Goal: Task Accomplishment & Management: Use online tool/utility

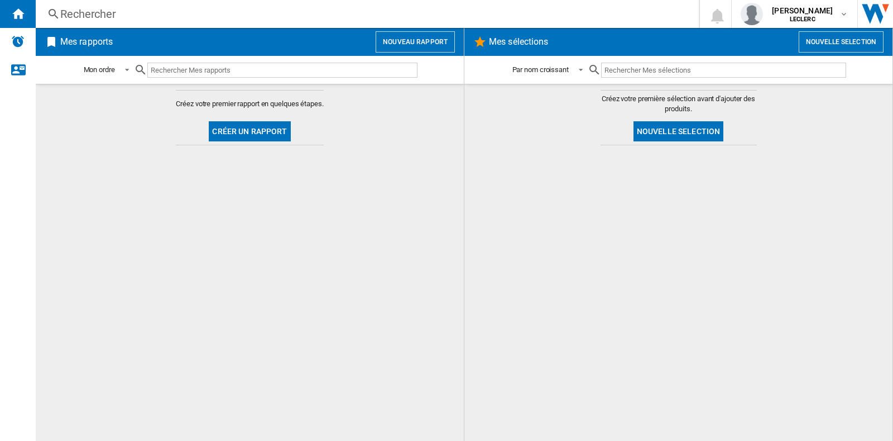
click at [70, 46] on h2 "Mes rapports" at bounding box center [86, 41] width 57 height 21
click at [29, 15] on div "Accueil" at bounding box center [18, 14] width 36 height 28
click at [124, 69] on span at bounding box center [123, 69] width 13 height 10
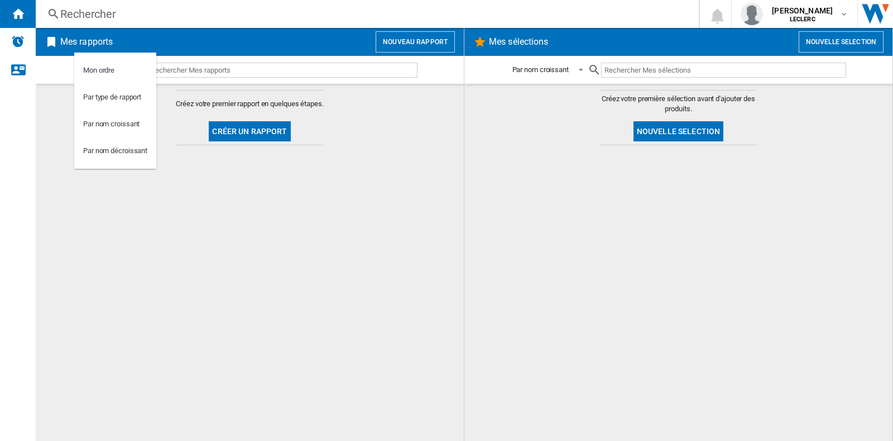
click at [274, 126] on md-backdrop at bounding box center [446, 220] width 893 height 441
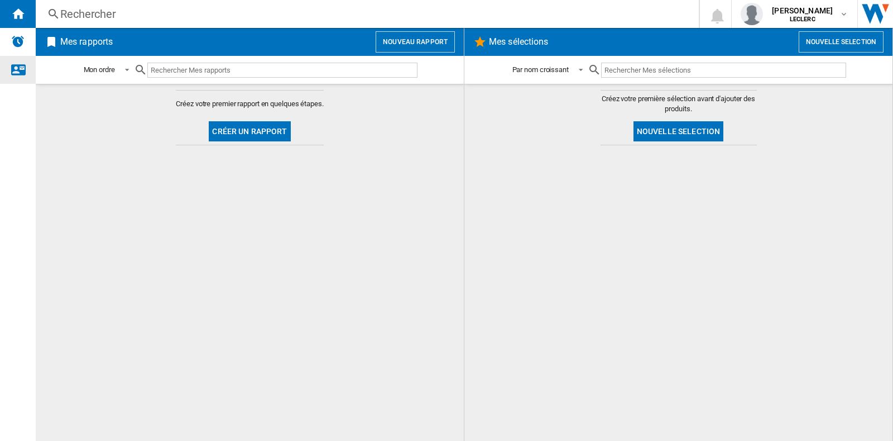
click at [25, 66] on div "Nous contacter" at bounding box center [18, 70] width 36 height 28
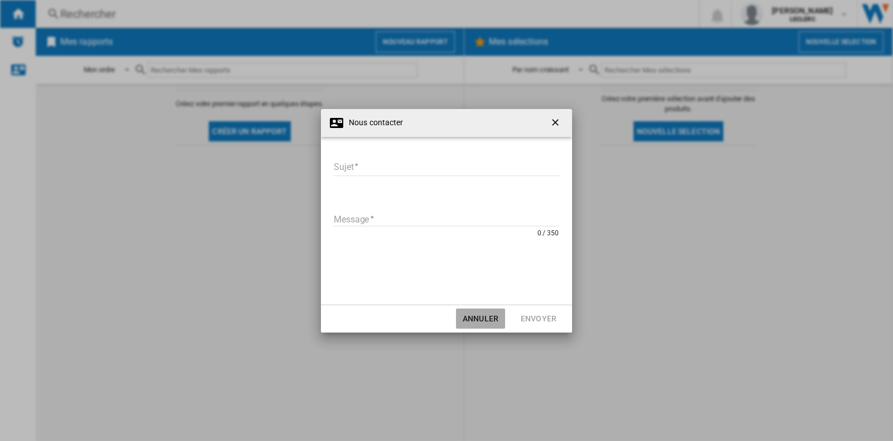
click at [467, 314] on button "Annuler" at bounding box center [480, 318] width 49 height 20
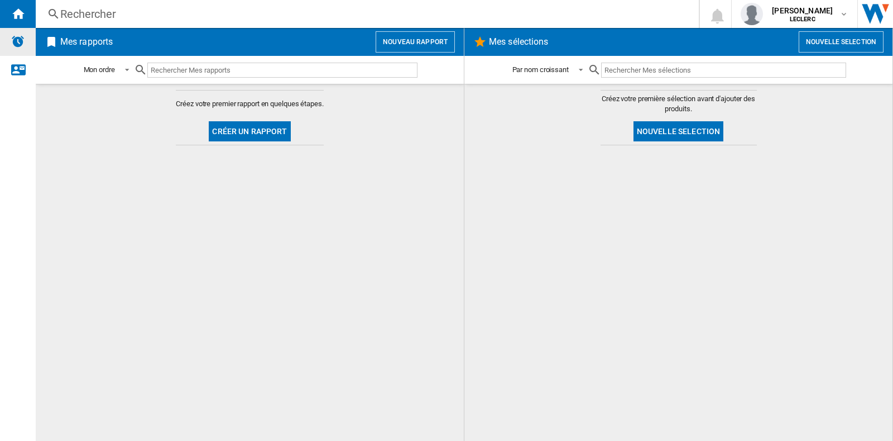
click at [20, 42] on img "Alertes" at bounding box center [17, 41] width 13 height 13
click at [128, 71] on span at bounding box center [123, 69] width 13 height 10
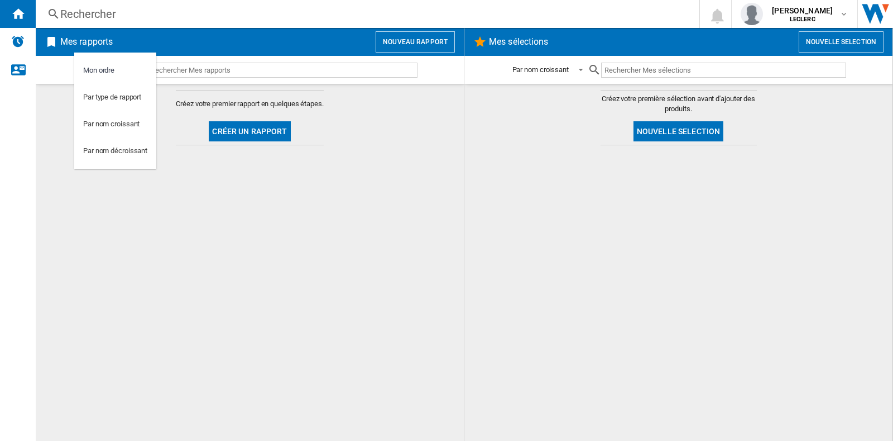
click at [207, 221] on md-backdrop at bounding box center [446, 220] width 893 height 441
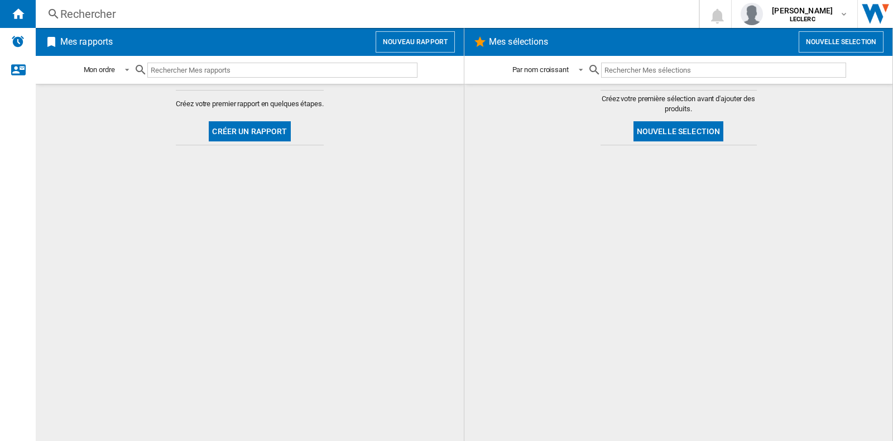
click at [417, 40] on button "Nouveau rapport" at bounding box center [415, 41] width 79 height 21
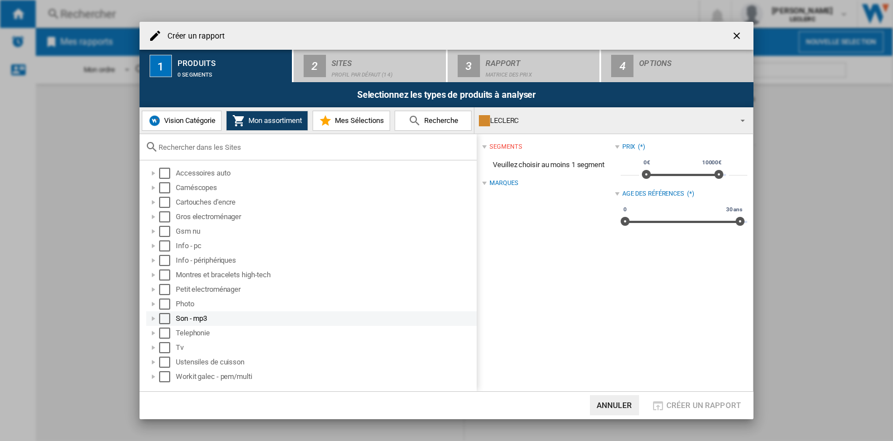
click at [161, 315] on div "Select" at bounding box center [164, 318] width 11 height 11
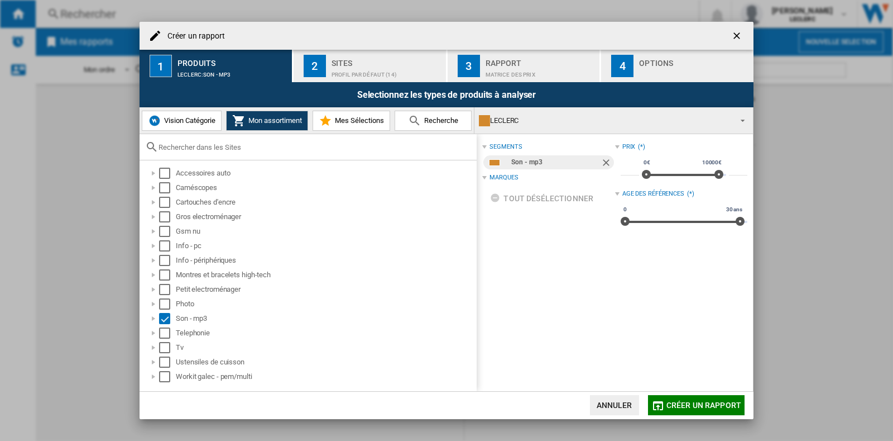
click at [345, 57] on div "Sites" at bounding box center [387, 60] width 110 height 12
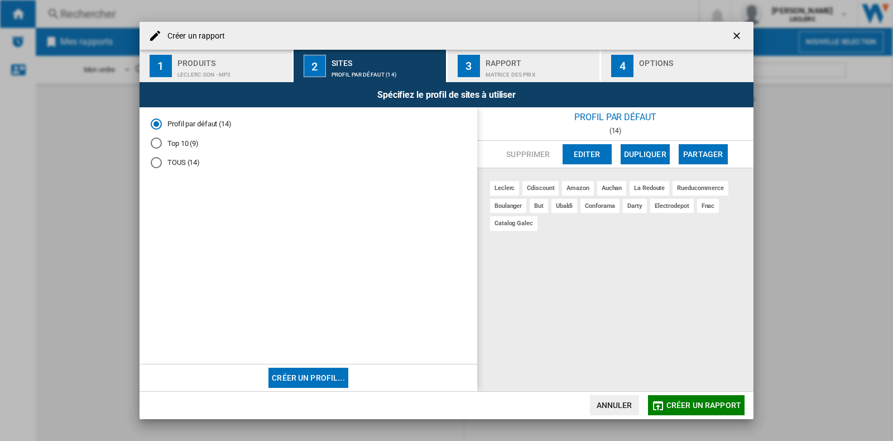
click at [510, 54] on div "Rapport" at bounding box center [541, 60] width 110 height 12
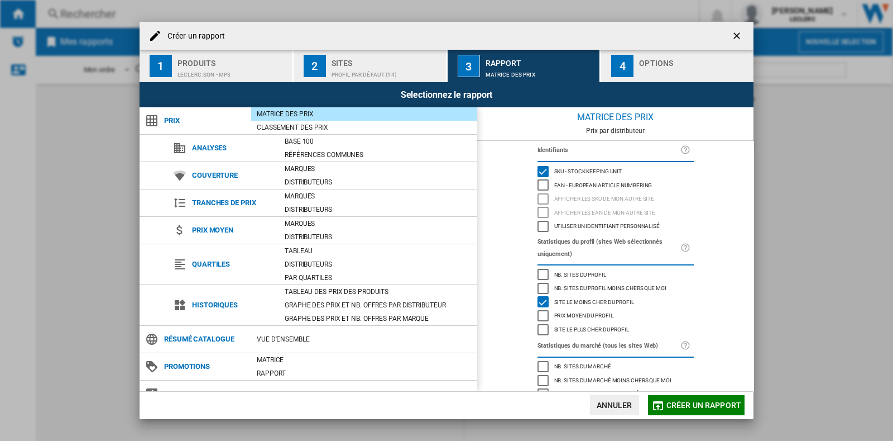
click at [708, 408] on span "Créer un rapport" at bounding box center [704, 404] width 75 height 9
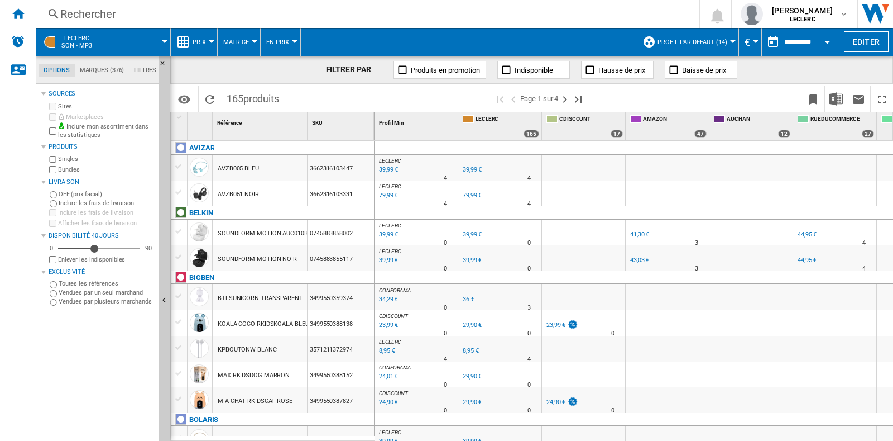
click at [113, 9] on div "Rechercher" at bounding box center [365, 14] width 610 height 16
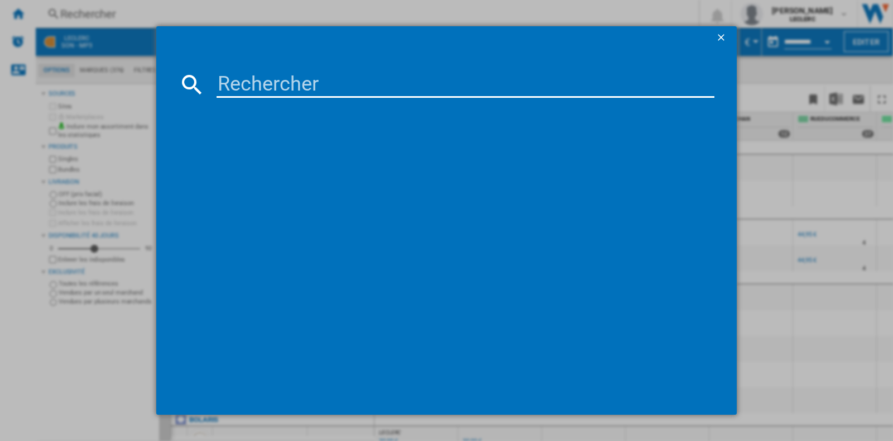
click at [293, 94] on input at bounding box center [466, 84] width 498 height 27
click at [242, 82] on input at bounding box center [466, 84] width 498 height 27
paste input "195949688591"
type input "195949688591"
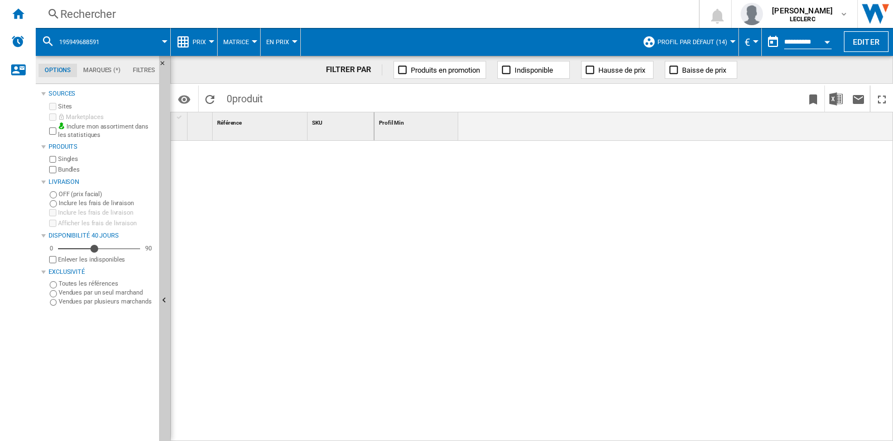
click at [87, 39] on span "195949688591" at bounding box center [79, 42] width 40 height 7
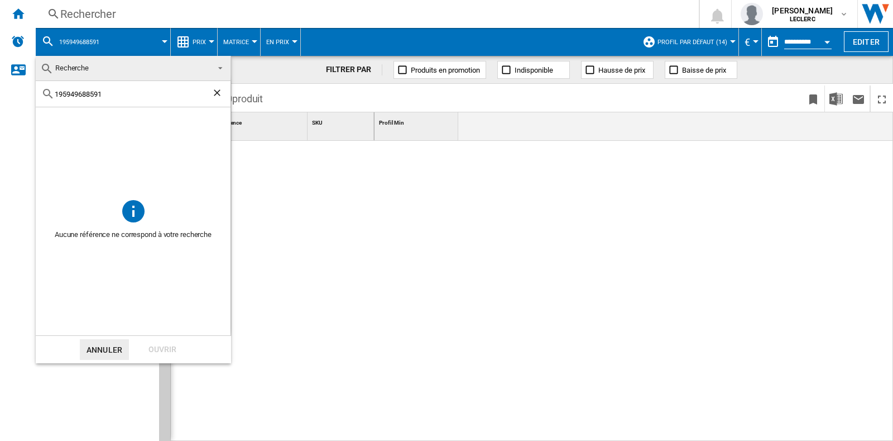
click at [222, 95] on ng-md-icon "Effacer la recherche" at bounding box center [218, 93] width 13 height 13
click at [99, 99] on div at bounding box center [133, 94] width 195 height 26
click at [101, 96] on input "text" at bounding box center [140, 94] width 170 height 8
paste input "195949688591"
type input "195949688591"
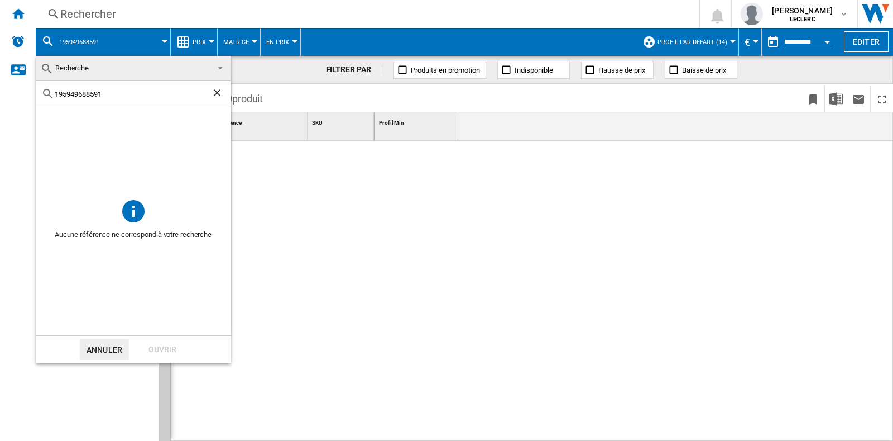
click at [214, 92] on ng-md-icon "Effacer la recherche" at bounding box center [218, 93] width 13 height 13
click at [276, 76] on md-backdrop at bounding box center [446, 220] width 893 height 441
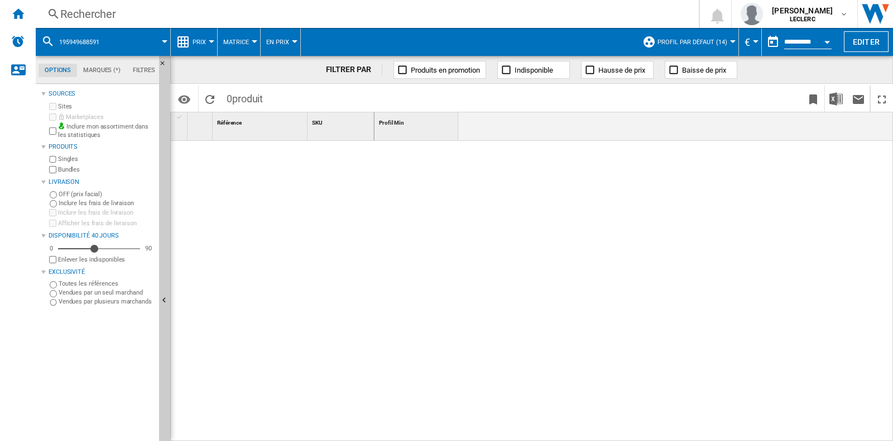
click at [128, 3] on div "Rechercher Rechercher 0 [PERSON_NAME] LECLERC LECLERC Mes paramètres Se déconne…" at bounding box center [465, 14] width 858 height 28
click at [114, 15] on div "Rechercher" at bounding box center [365, 14] width 610 height 16
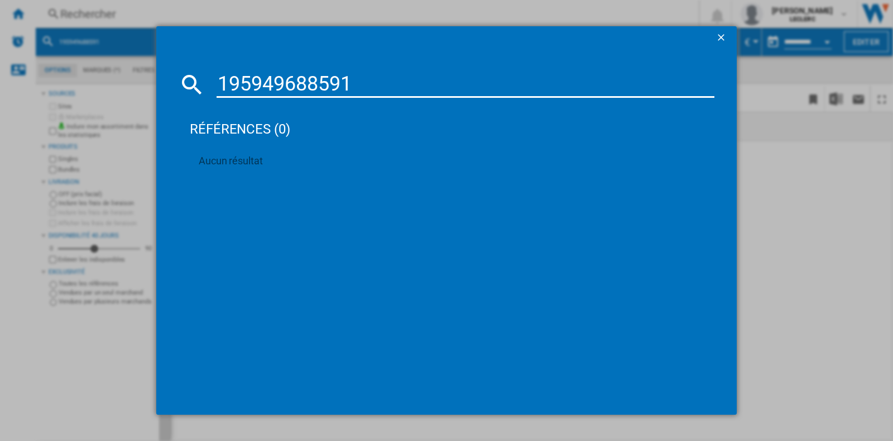
type input "195949688591"
click at [805, 201] on div "195949688591 références (0) Aucun résultat" at bounding box center [446, 220] width 893 height 441
click at [726, 40] on ng-md-icon "getI18NText('BUTTONS.CLOSE_DIALOG')" at bounding box center [722, 38] width 13 height 13
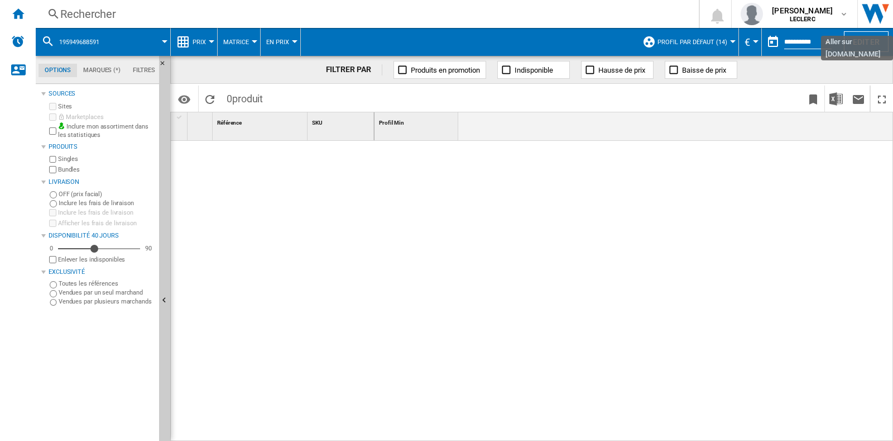
click at [879, 20] on img "Aller sur wiser.com" at bounding box center [875, 14] width 35 height 28
click at [11, 17] on div "Accueil" at bounding box center [18, 14] width 36 height 28
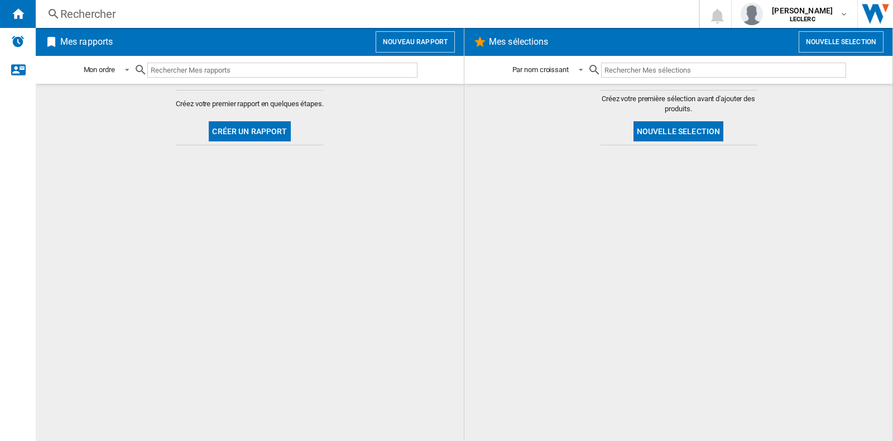
click at [176, 73] on input "text" at bounding box center [282, 70] width 270 height 15
click at [203, 73] on input "text" at bounding box center [282, 70] width 270 height 15
type input "m"
click at [581, 66] on span at bounding box center [577, 69] width 13 height 10
click at [645, 300] on md-backdrop at bounding box center [446, 220] width 893 height 441
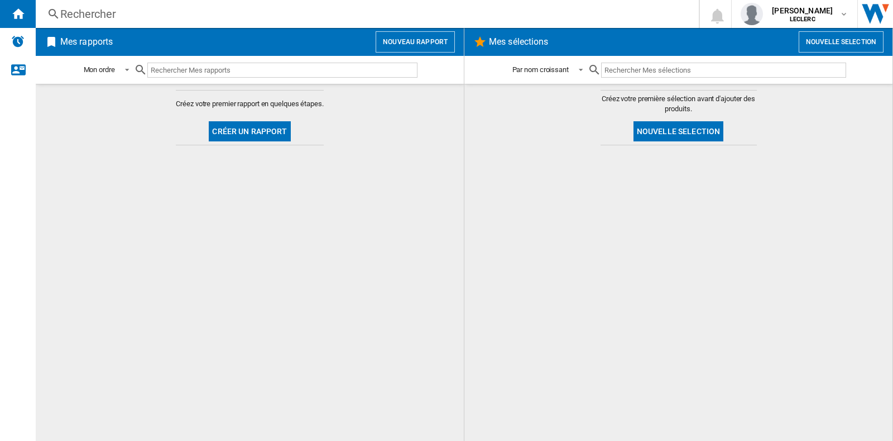
click at [231, 127] on button "Créer un rapport" at bounding box center [250, 131] width 82 height 20
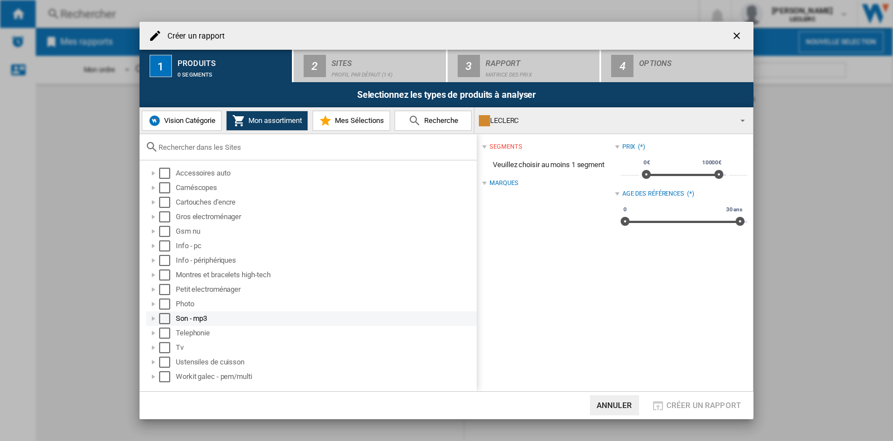
click at [155, 317] on div "Créer un ..." at bounding box center [153, 318] width 11 height 11
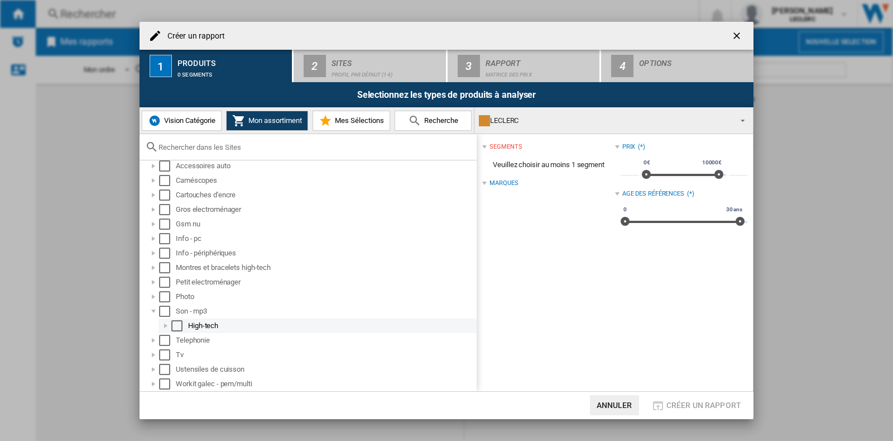
click at [168, 322] on div "Créer un ..." at bounding box center [165, 325] width 11 height 11
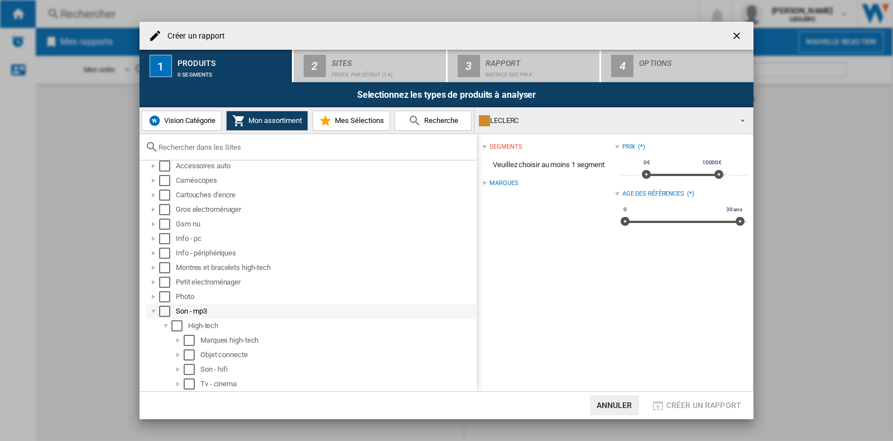
scroll to position [65, 0]
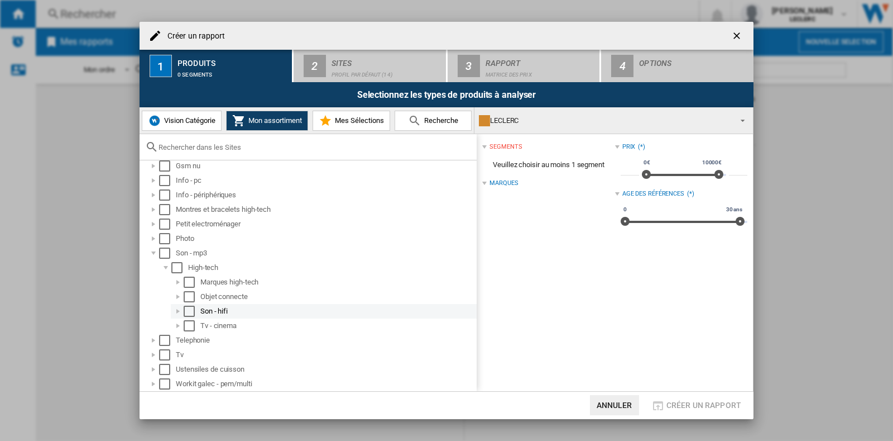
click at [181, 310] on div "Créer un ..." at bounding box center [178, 310] width 11 height 11
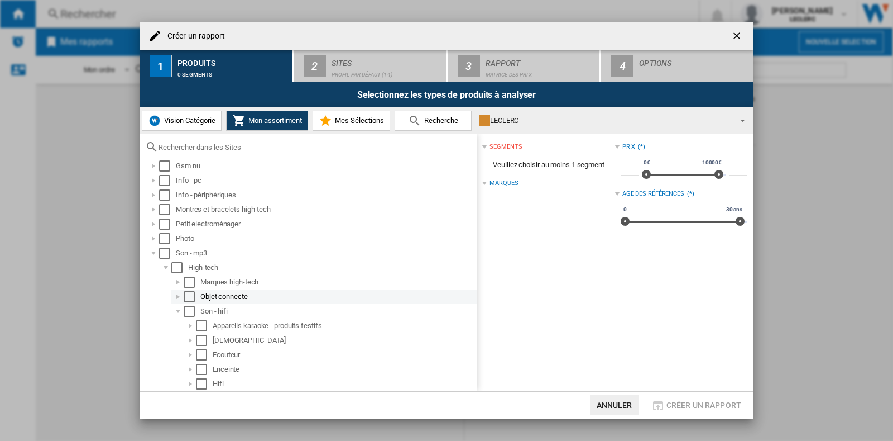
scroll to position [135, 0]
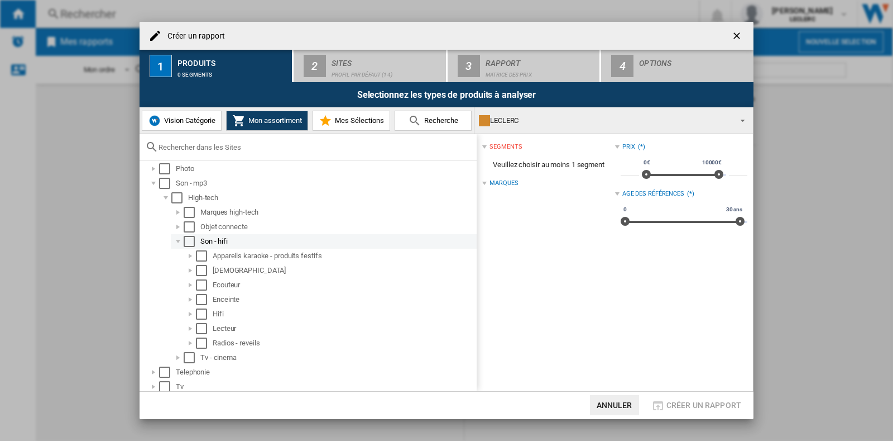
click at [189, 242] on div "Select" at bounding box center [189, 241] width 11 height 11
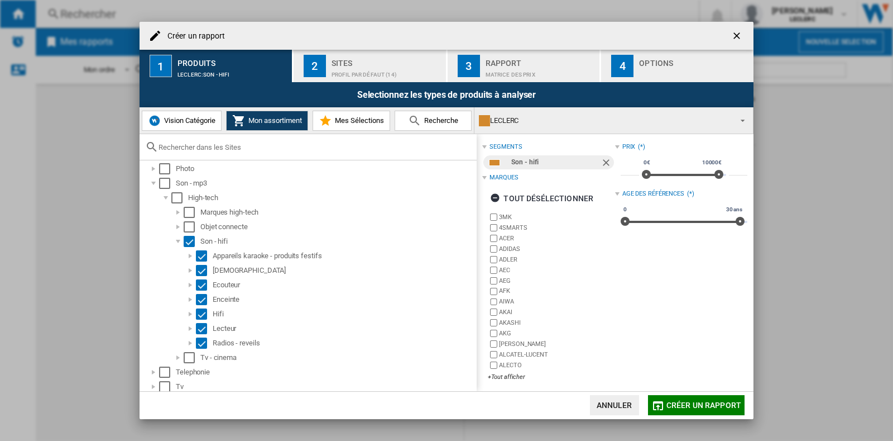
click at [337, 55] on div "Sites" at bounding box center [387, 60] width 110 height 12
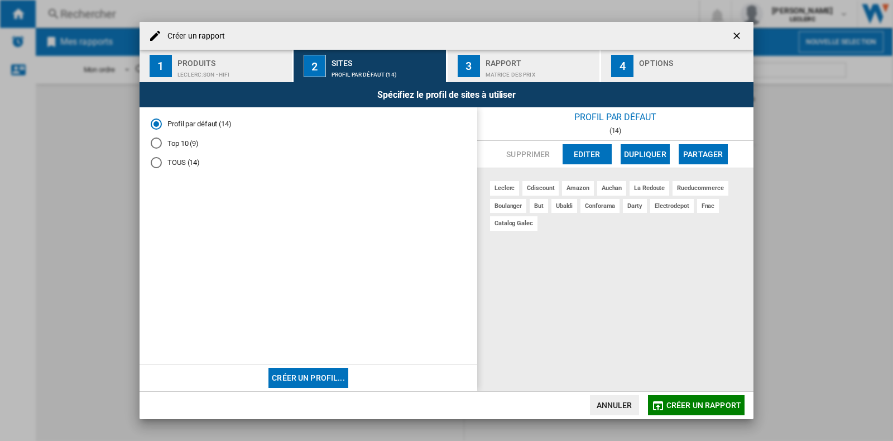
click at [481, 71] on button "3 Rapport Matrice des prix" at bounding box center [525, 66] width 154 height 32
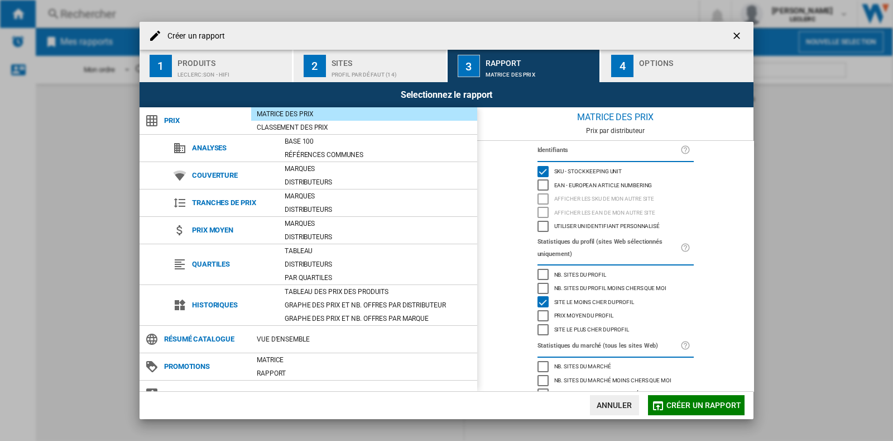
click at [328, 112] on div "Matrice des prix" at bounding box center [364, 113] width 226 height 11
click at [629, 66] on div "4" at bounding box center [622, 66] width 22 height 22
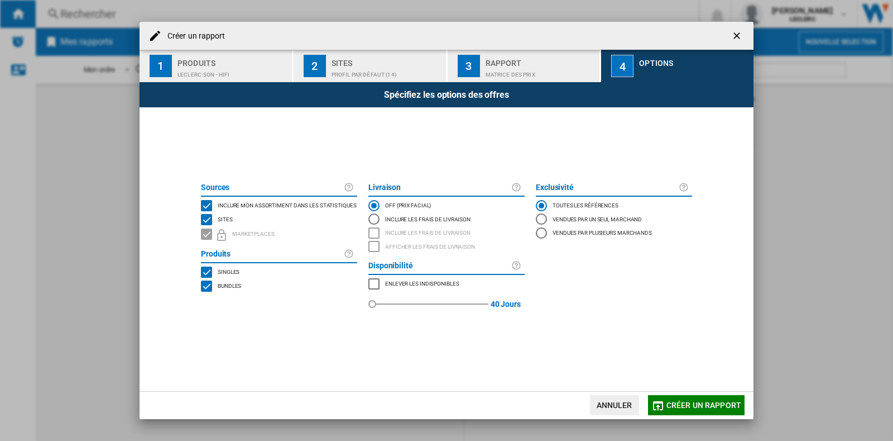
click at [701, 406] on span "Créer un rapport" at bounding box center [704, 404] width 75 height 9
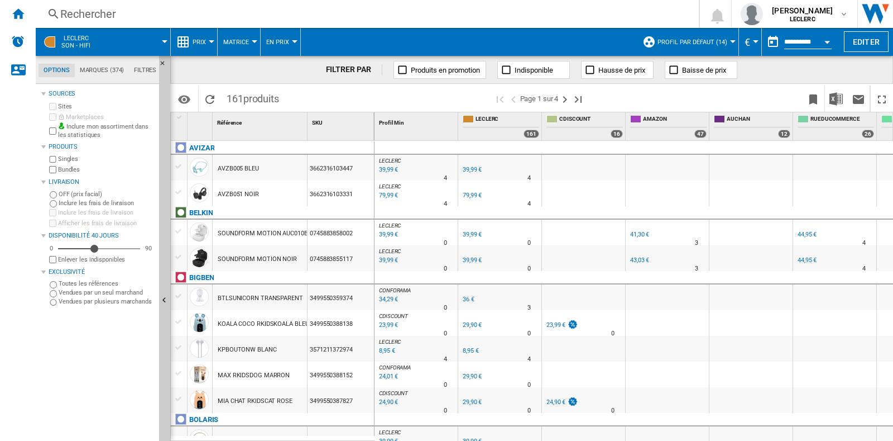
click at [164, 39] on span at bounding box center [135, 42] width 59 height 28
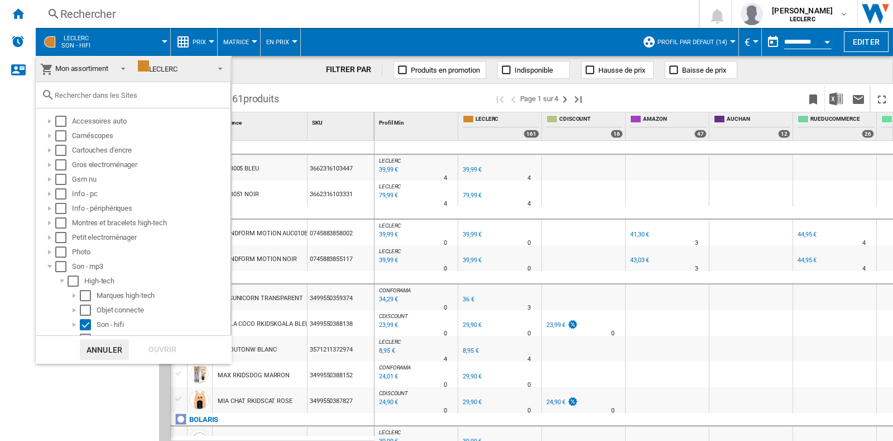
click at [164, 39] on md-backdrop at bounding box center [446, 220] width 893 height 441
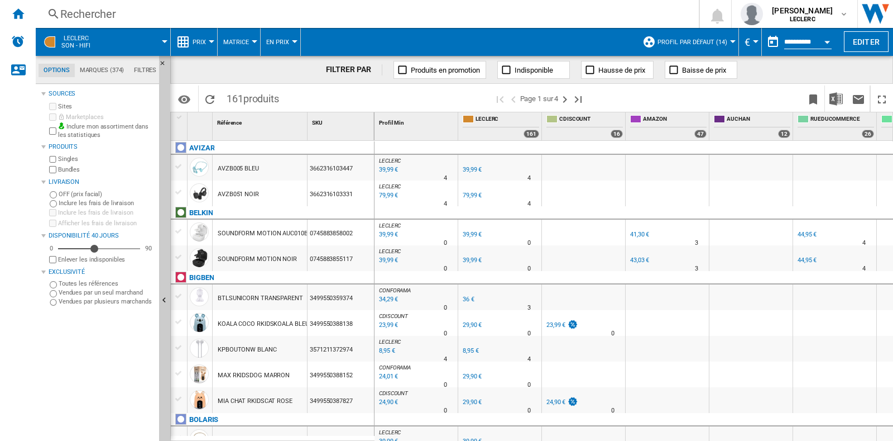
click at [103, 9] on div "Rechercher" at bounding box center [365, 14] width 610 height 16
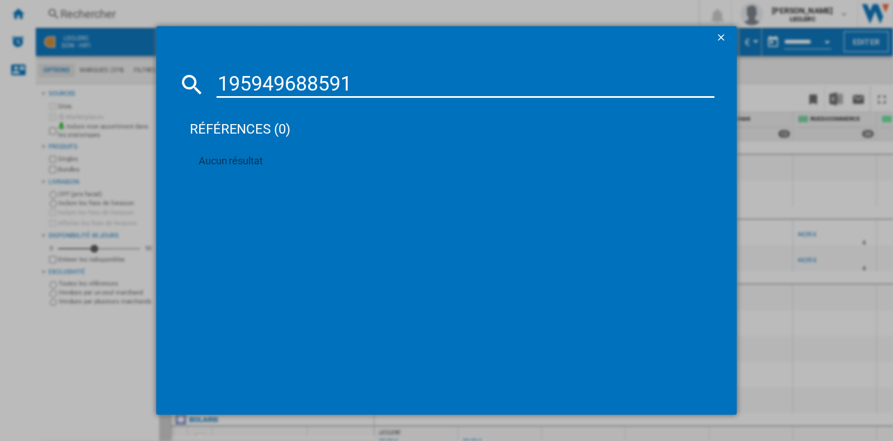
type input "195949688591"
click at [717, 39] on ng-md-icon "getI18NText('BUTTONS.CLOSE_DIALOG')" at bounding box center [722, 38] width 13 height 13
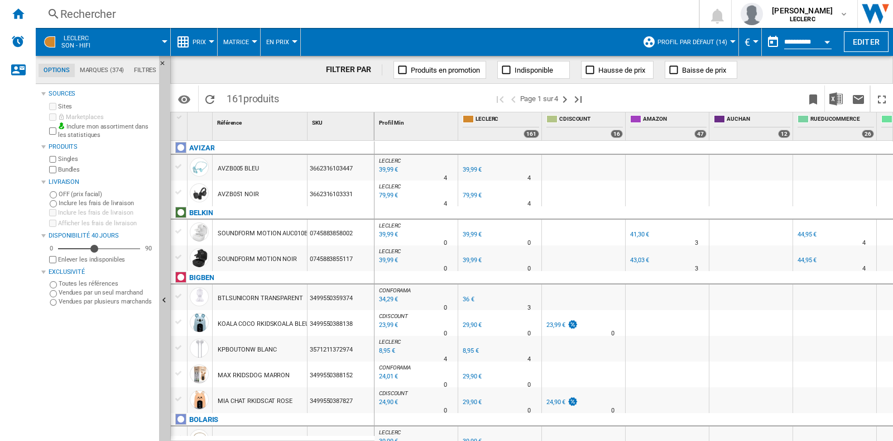
click at [103, 60] on md-tabs-canvas "Options Marques (374) Filtres Options Marques (374) Filtres" at bounding box center [103, 70] width 134 height 28
click at [104, 64] on md-tab-item "Marques (374)" at bounding box center [102, 70] width 54 height 13
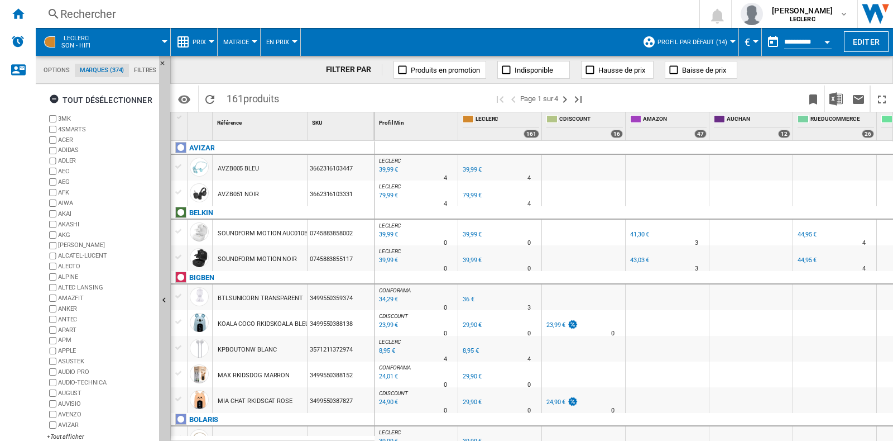
click at [149, 70] on md-tab-item "Filtres" at bounding box center [145, 70] width 32 height 13
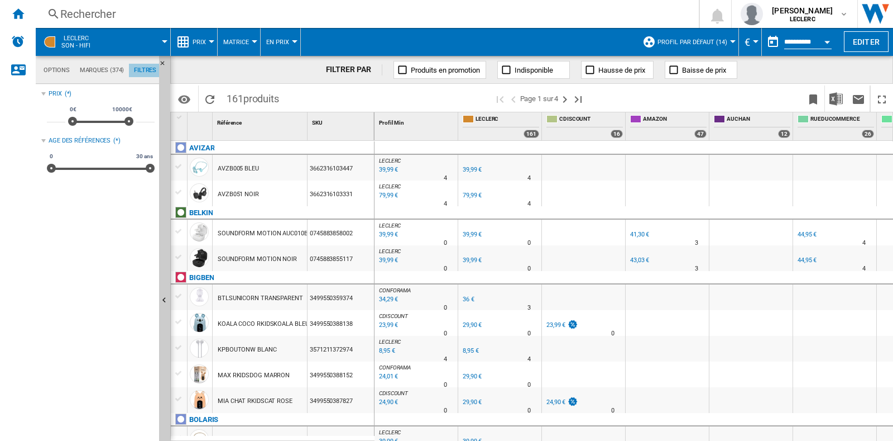
scroll to position [73, 0]
click at [207, 37] on button "Prix" at bounding box center [202, 42] width 19 height 28
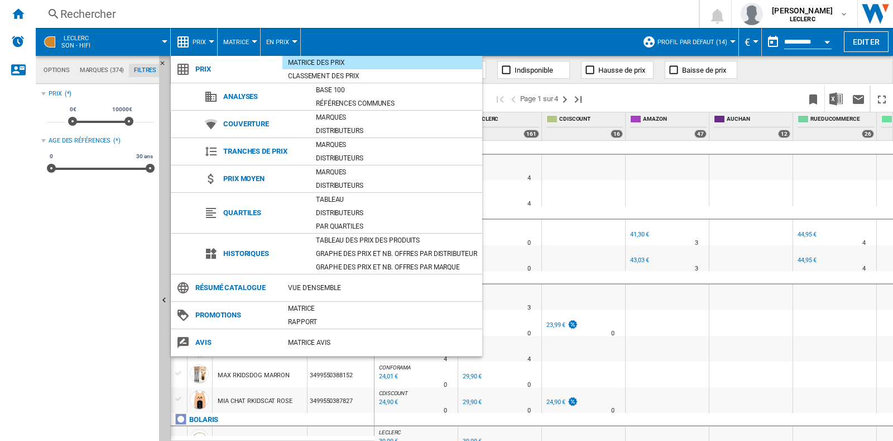
click at [315, 61] on div "Matrice des prix" at bounding box center [383, 62] width 200 height 11
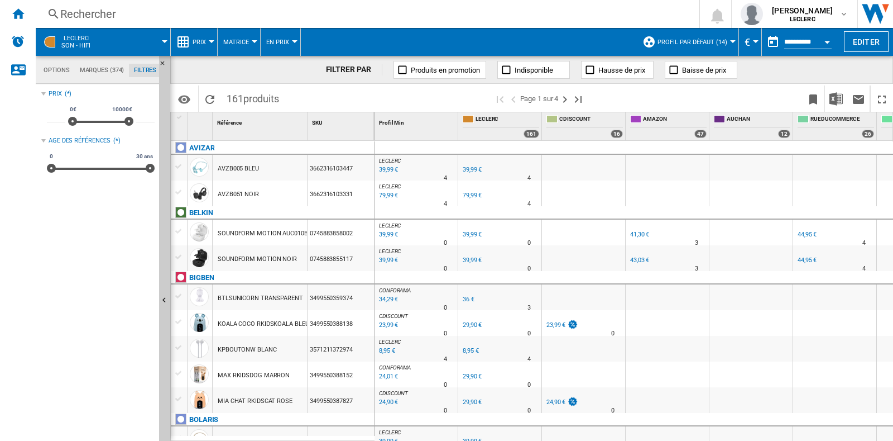
click at [97, 9] on div "Rechercher" at bounding box center [365, 14] width 610 height 16
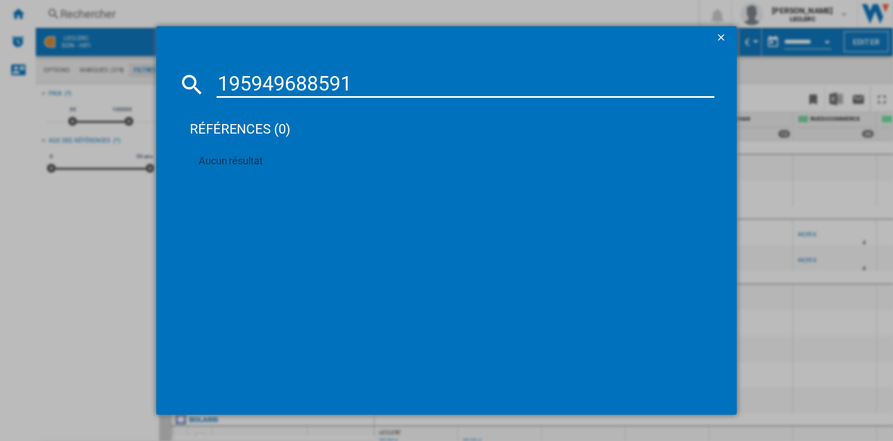
type input "195949688591"
click at [717, 39] on ng-md-icon "getI18NText('BUTTONS.CLOSE_DIALOG')" at bounding box center [722, 38] width 13 height 13
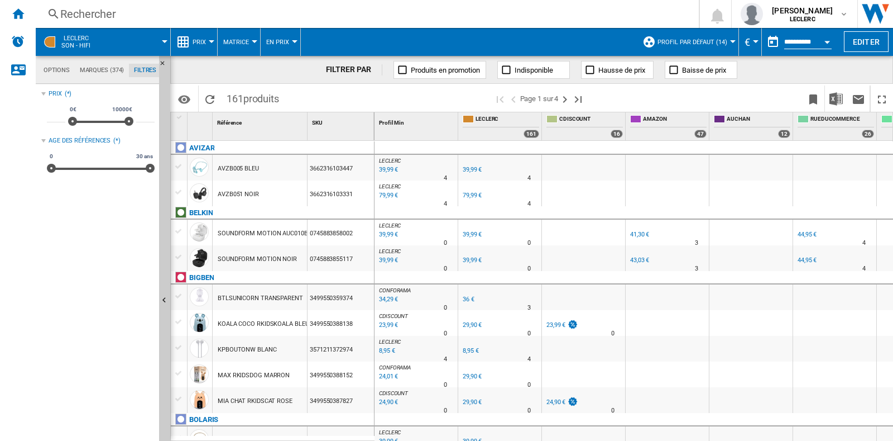
click at [67, 43] on span "LECLERC Son - hifi" at bounding box center [75, 42] width 29 height 15
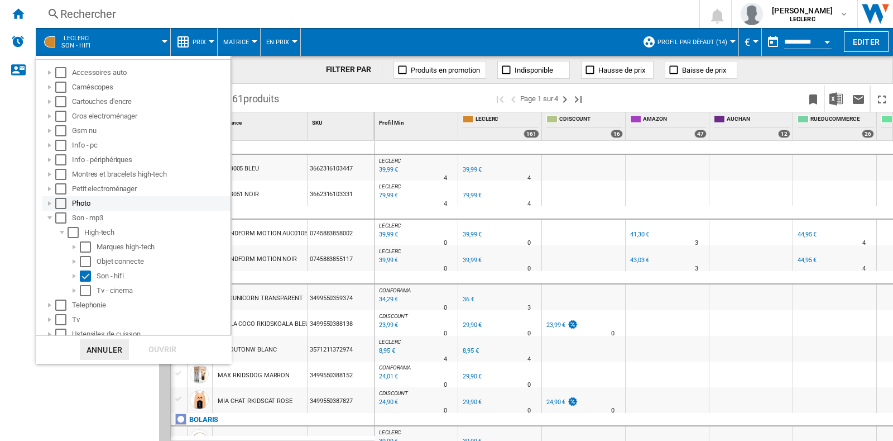
scroll to position [69, 0]
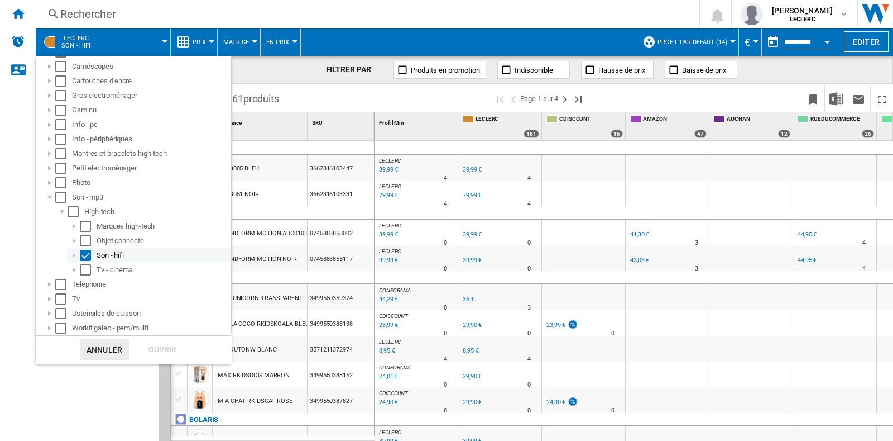
click at [101, 256] on div "Son - hifi" at bounding box center [163, 255] width 132 height 11
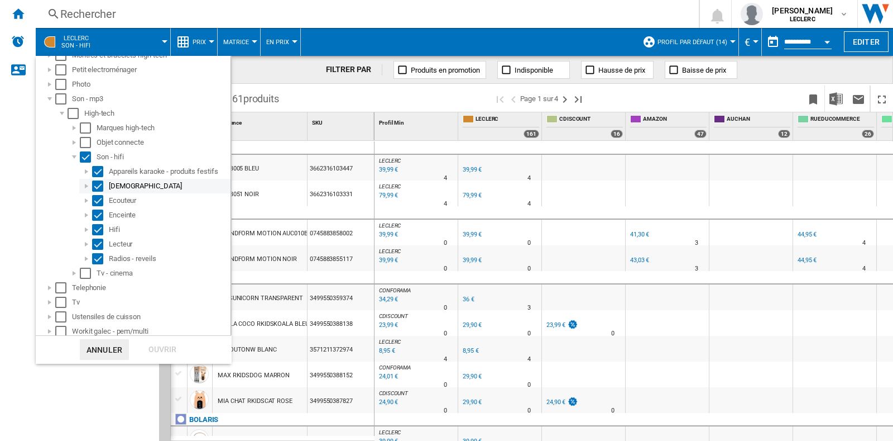
scroll to position [170, 0]
click at [162, 347] on div "Ouvrir" at bounding box center [162, 349] width 49 height 21
click at [285, 65] on md-backdrop at bounding box center [446, 220] width 893 height 441
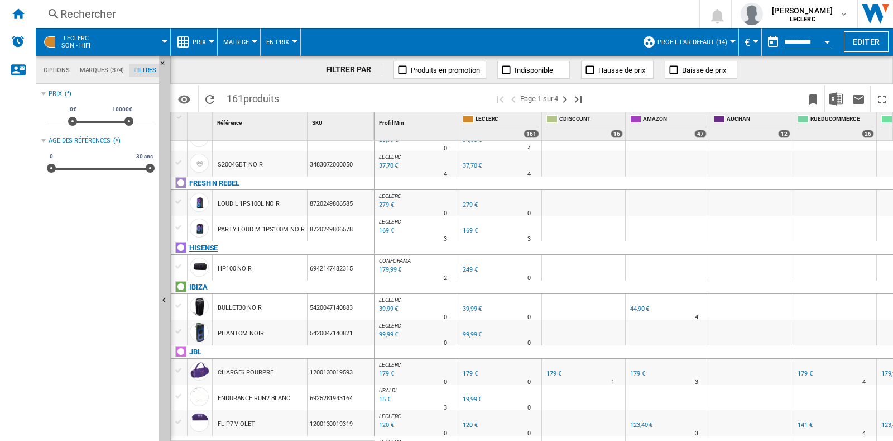
scroll to position [833, 0]
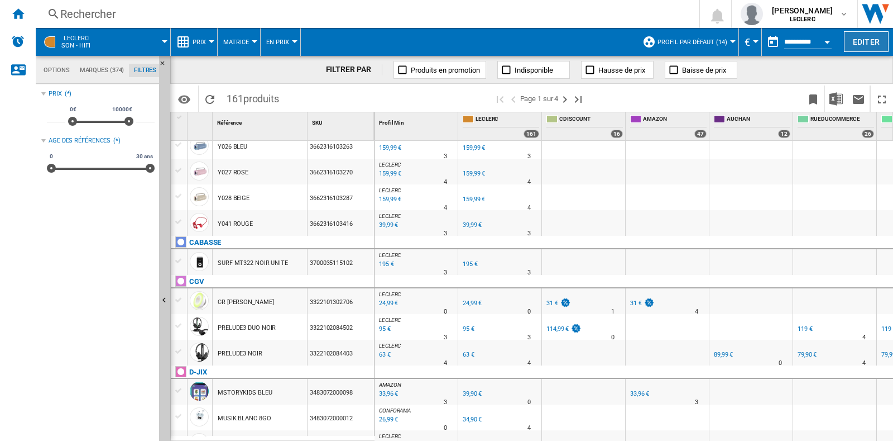
click at [860, 37] on button "Editer" at bounding box center [866, 41] width 45 height 21
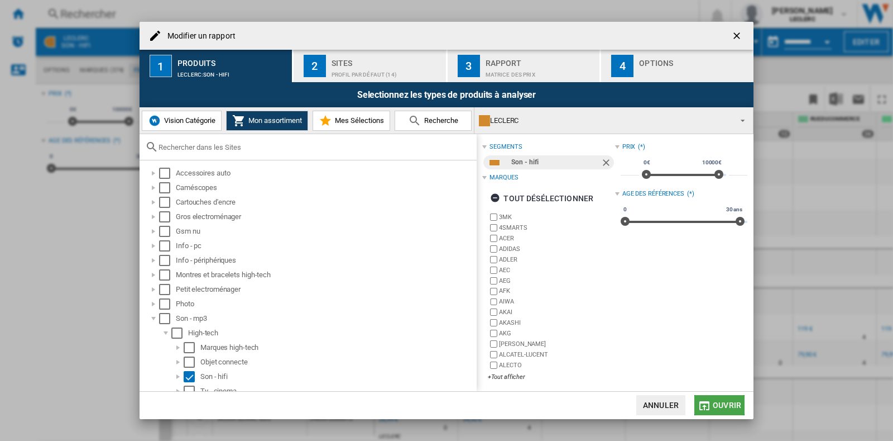
click at [717, 404] on span "Ouvrir" at bounding box center [727, 404] width 28 height 9
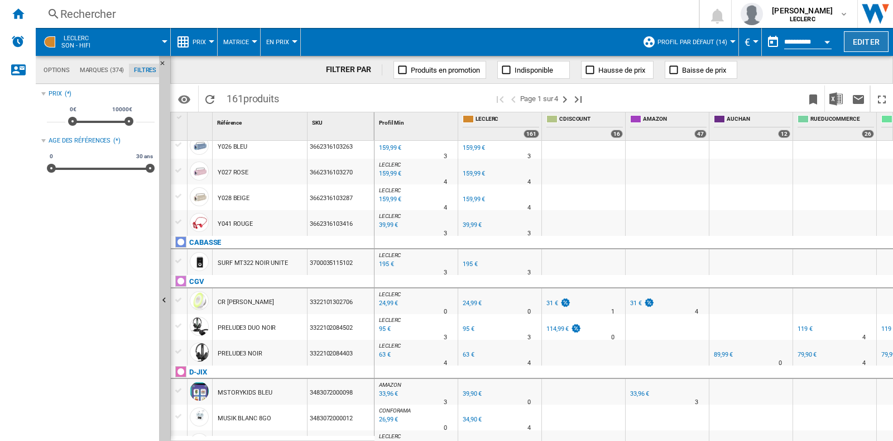
click at [863, 44] on button "Editer" at bounding box center [866, 41] width 45 height 21
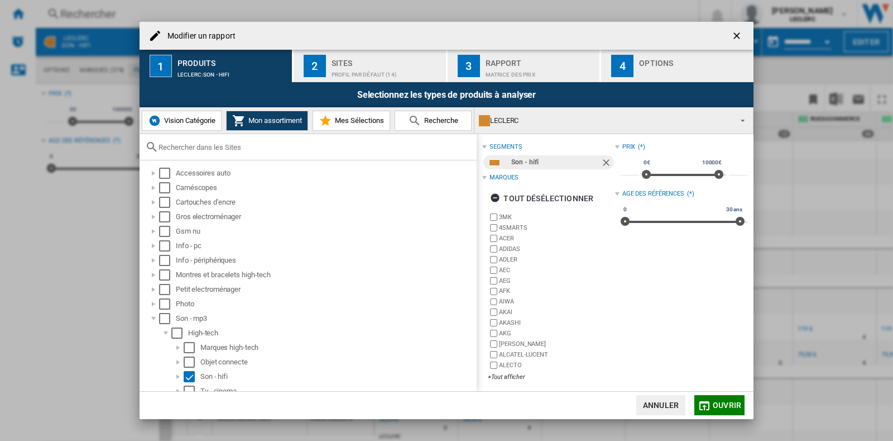
click at [199, 37] on h4 "Modifier un rapport" at bounding box center [199, 36] width 74 height 11
click at [155, 39] on ng-md-icon "Modifier un ..." at bounding box center [155, 35] width 13 height 13
click at [155, 37] on ng-md-icon "Modifier un ..." at bounding box center [155, 35] width 13 height 13
click at [152, 34] on ng-md-icon "Modifier un ..." at bounding box center [155, 35] width 13 height 13
click at [220, 71] on div "LECLERC:Son - hifi" at bounding box center [233, 72] width 110 height 12
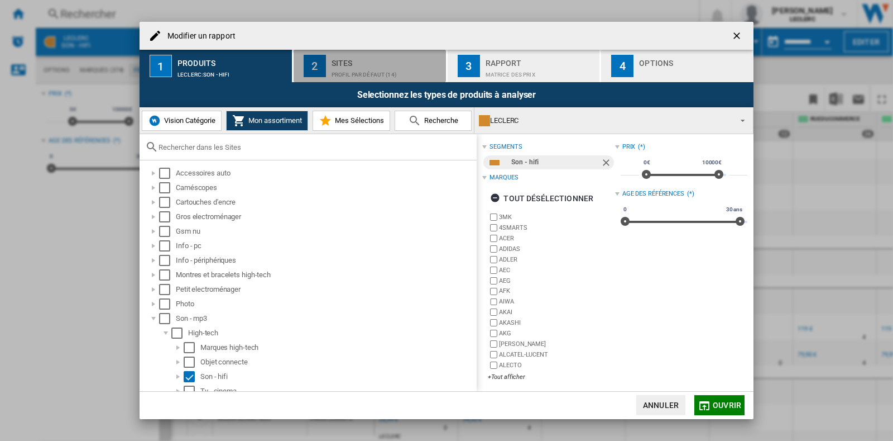
click at [362, 59] on div "Sites" at bounding box center [387, 60] width 110 height 12
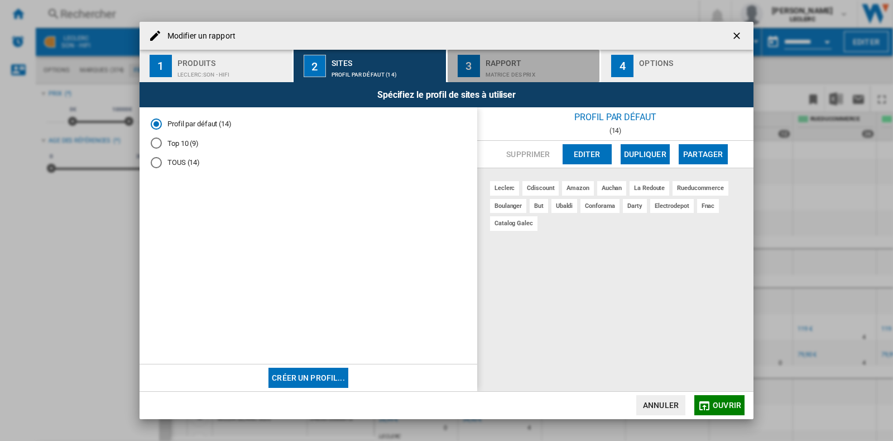
click at [497, 62] on div "Rapport" at bounding box center [541, 60] width 110 height 12
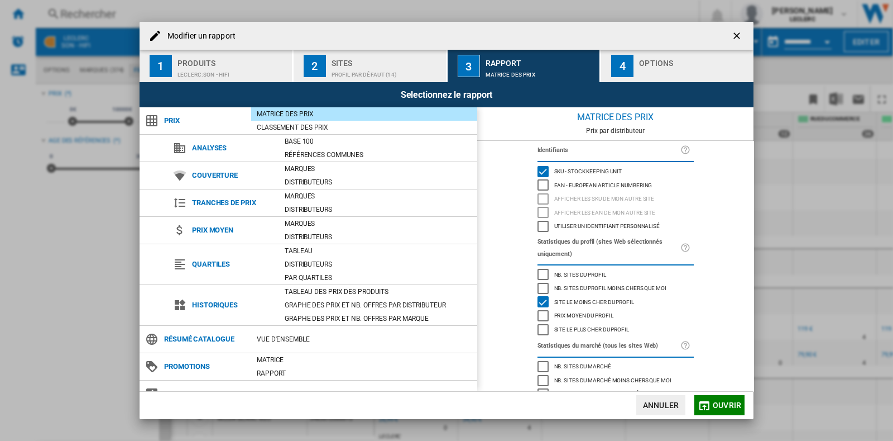
click at [653, 61] on div "Options" at bounding box center [694, 60] width 110 height 12
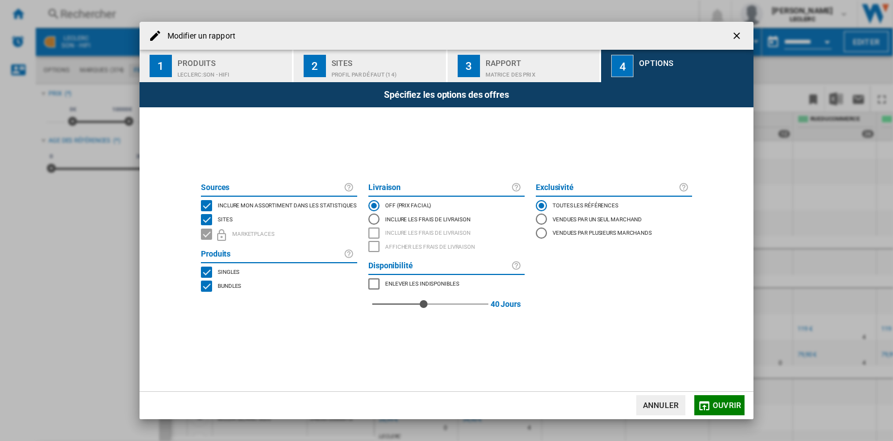
click at [715, 402] on span "Ouvrir" at bounding box center [727, 404] width 28 height 9
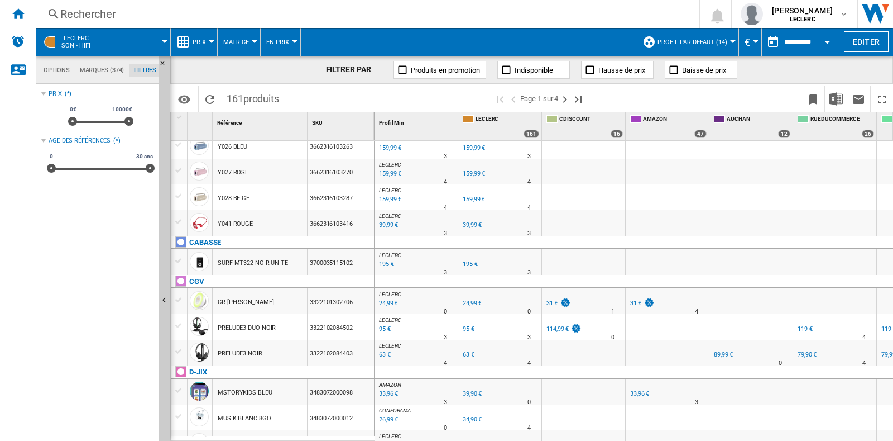
click at [754, 40] on div "Currency" at bounding box center [756, 41] width 6 height 3
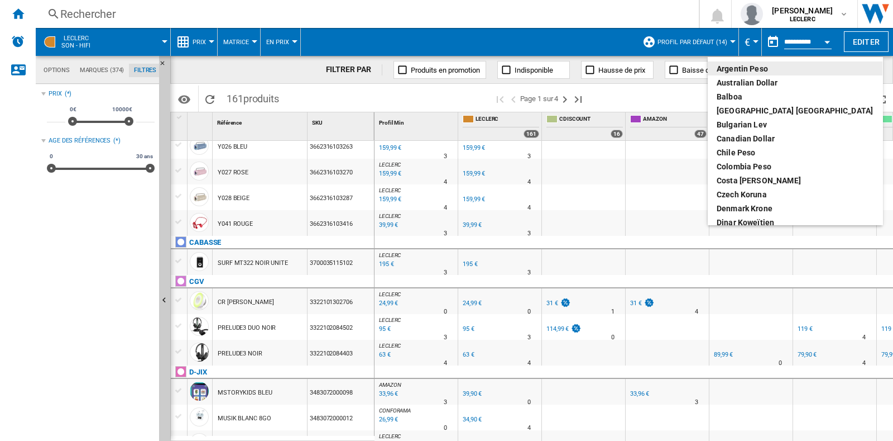
click at [754, 40] on md-backdrop at bounding box center [446, 220] width 893 height 441
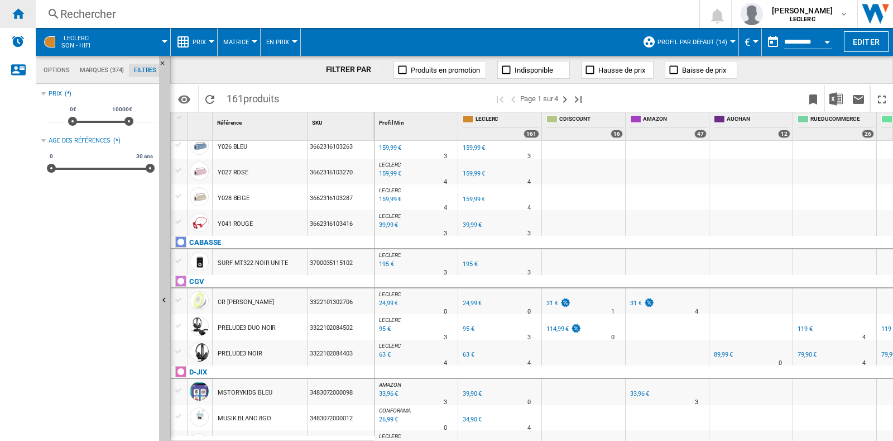
click at [16, 6] on div "Accueil" at bounding box center [18, 14] width 36 height 28
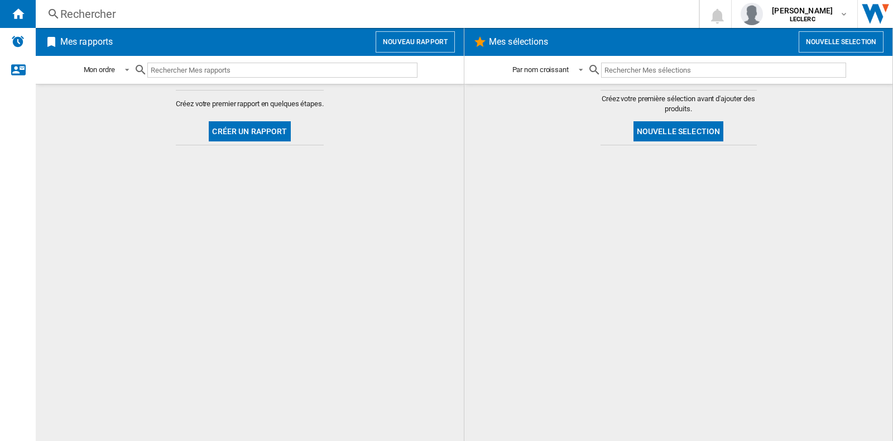
click at [193, 109] on span at bounding box center [249, 113] width 147 height 8
click at [126, 65] on span at bounding box center [123, 69] width 13 height 10
